Goal: Task Accomplishment & Management: Use online tool/utility

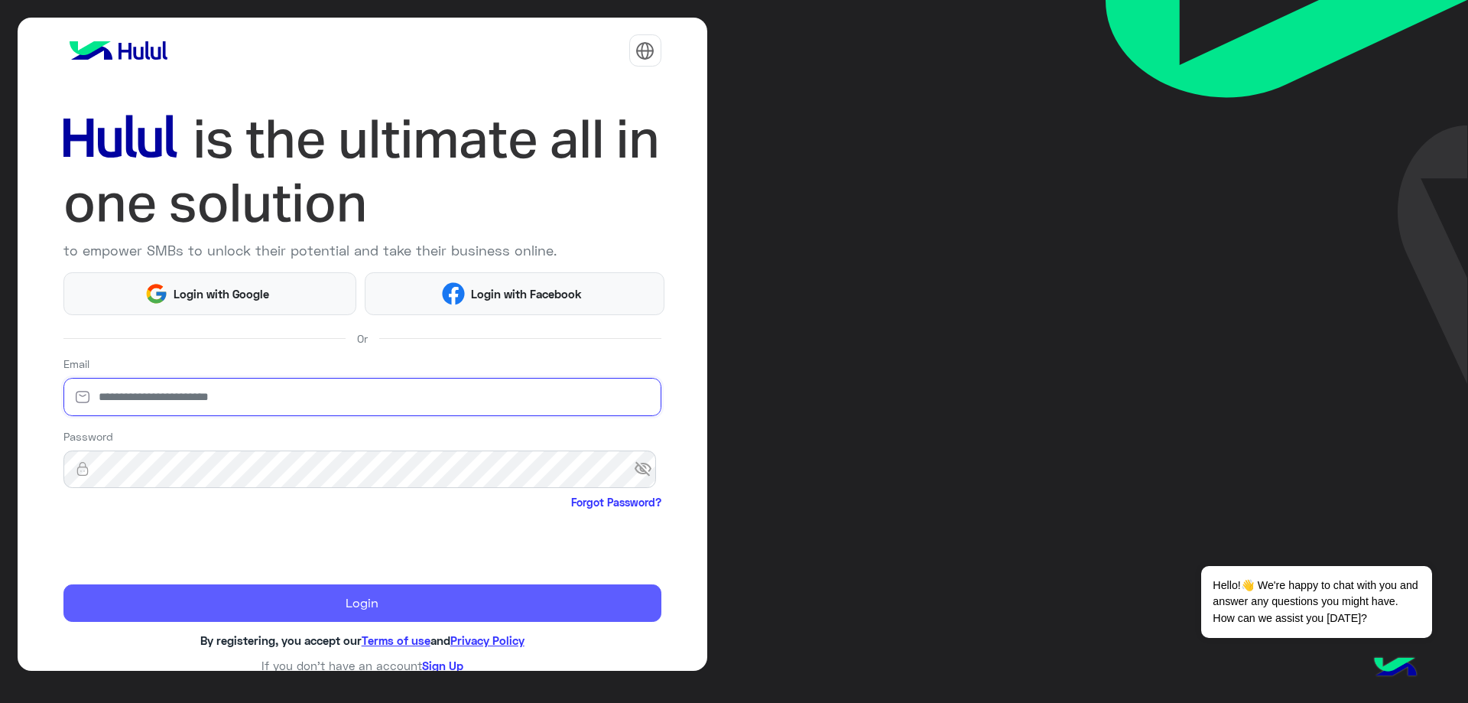
type input "**********"
click at [313, 601] on button "Login" at bounding box center [362, 603] width 598 height 38
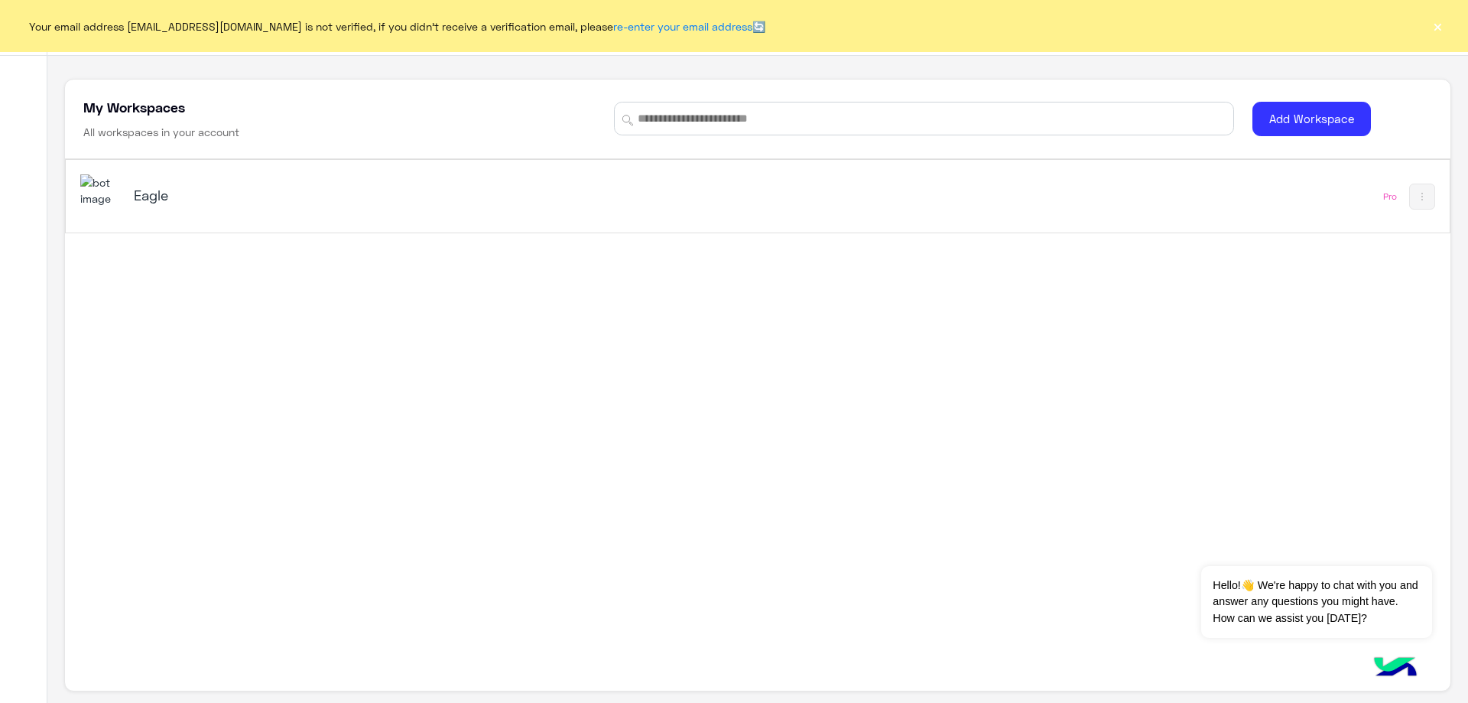
click at [133, 195] on div "Eagle" at bounding box center [486, 196] width 813 height 44
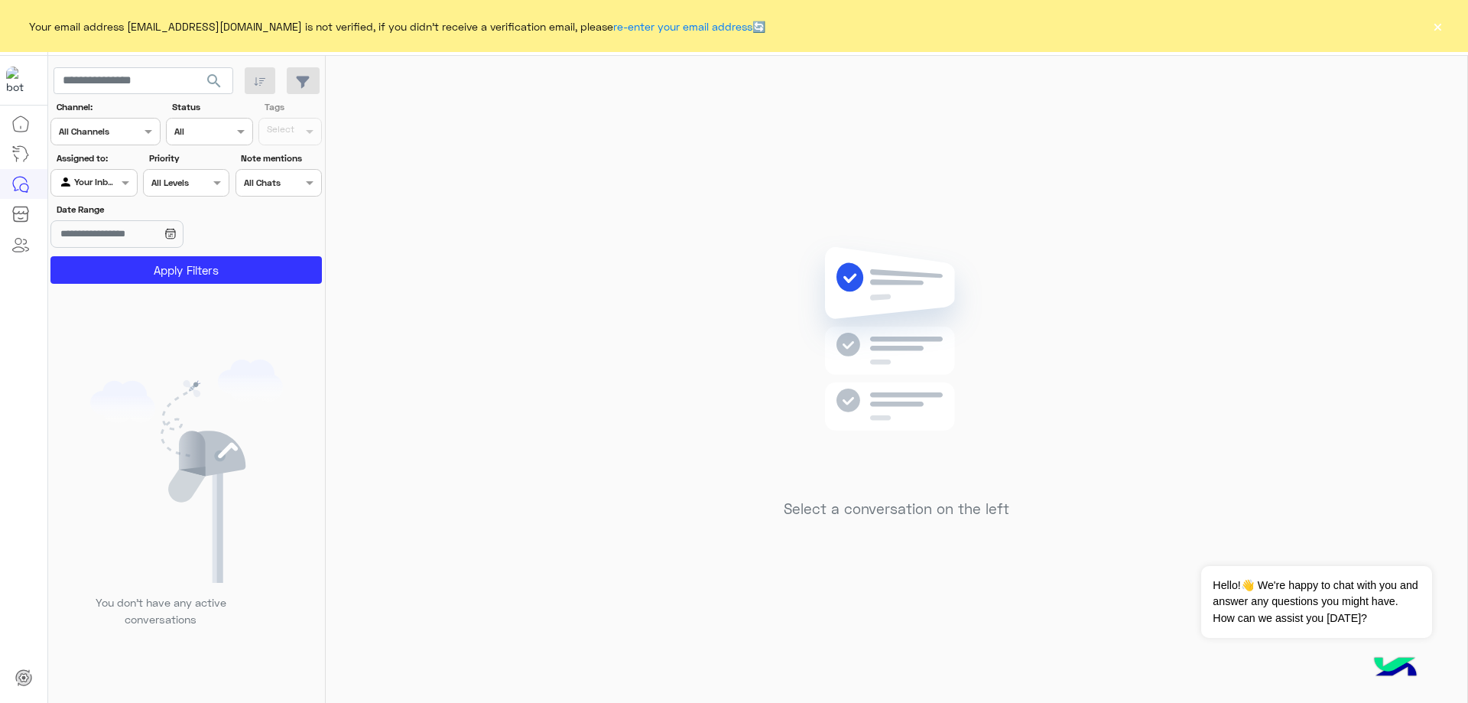
click at [1438, 31] on button "×" at bounding box center [1437, 25] width 15 height 15
